Goal: Navigation & Orientation: Find specific page/section

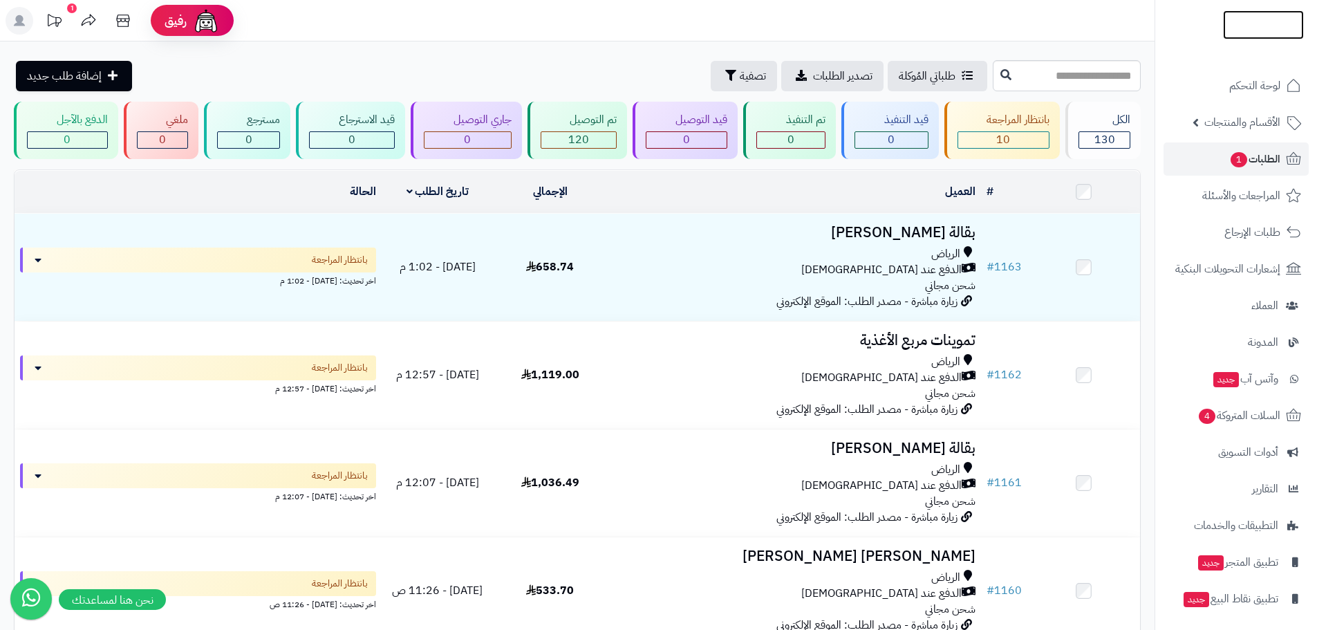
click at [1258, 39] on img at bounding box center [1263, 53] width 81 height 29
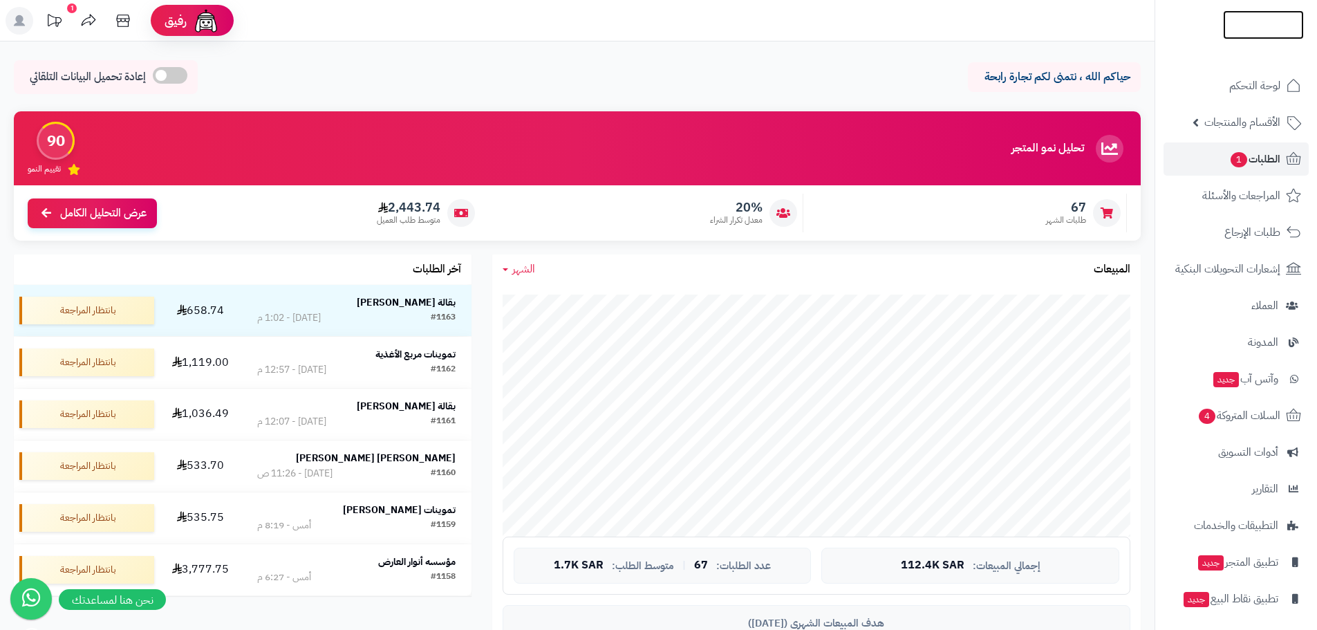
click at [1253, 37] on img at bounding box center [1263, 51] width 81 height 29
click at [122, 209] on span "عرض التحليل الكامل" at bounding box center [103, 212] width 86 height 16
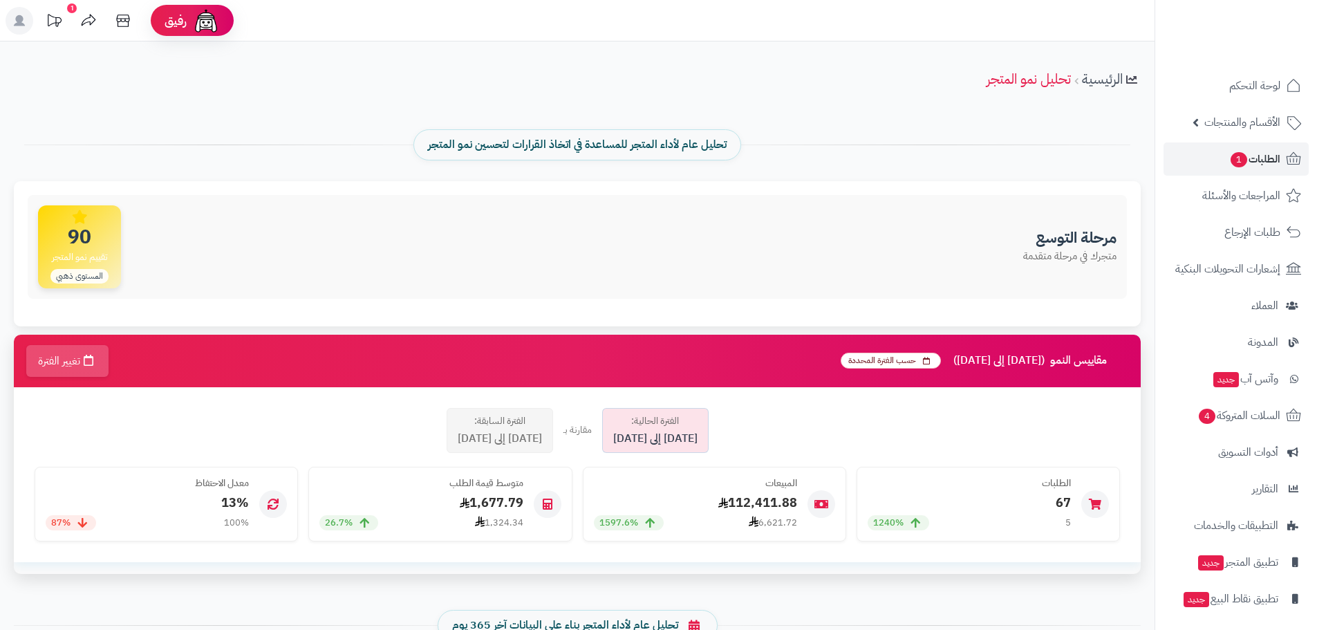
click at [545, 433] on div "الفترة السابقة: [DATE] إلى [DATE]" at bounding box center [500, 430] width 106 height 45
click at [525, 437] on span "[DATE] إلى [DATE]" at bounding box center [500, 439] width 84 height 16
click at [615, 436] on span "[DATE] إلى [DATE]" at bounding box center [655, 439] width 84 height 16
